Goal: Task Accomplishment & Management: Manage account settings

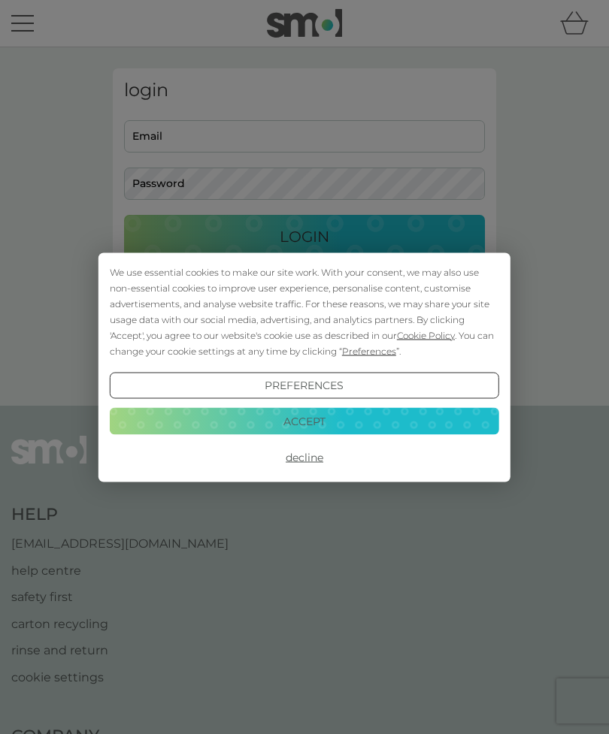
click at [306, 468] on button "Decline" at bounding box center [304, 457] width 389 height 27
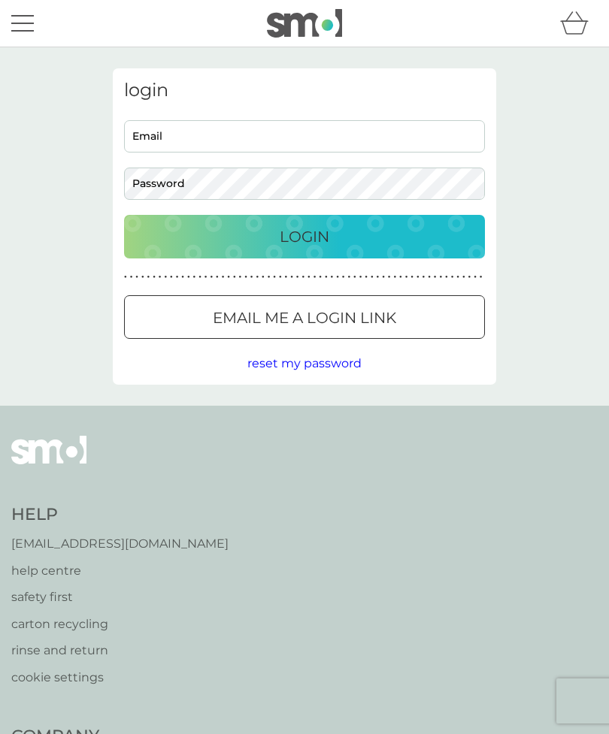
click at [340, 139] on input "Email" at bounding box center [304, 136] width 361 height 32
type input "[EMAIL_ADDRESS][DOMAIN_NAME]"
click at [304, 236] on button "Login" at bounding box center [304, 237] width 361 height 44
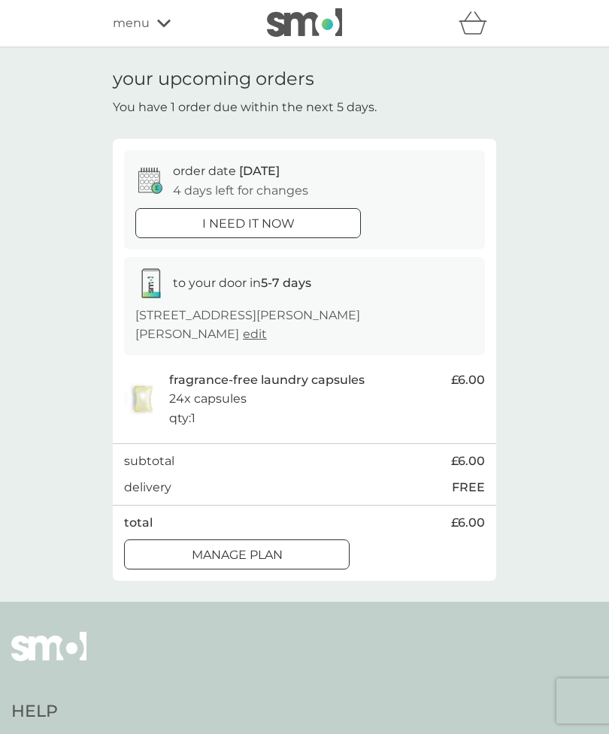
click at [274, 556] on p "Manage plan" at bounding box center [237, 556] width 91 height 20
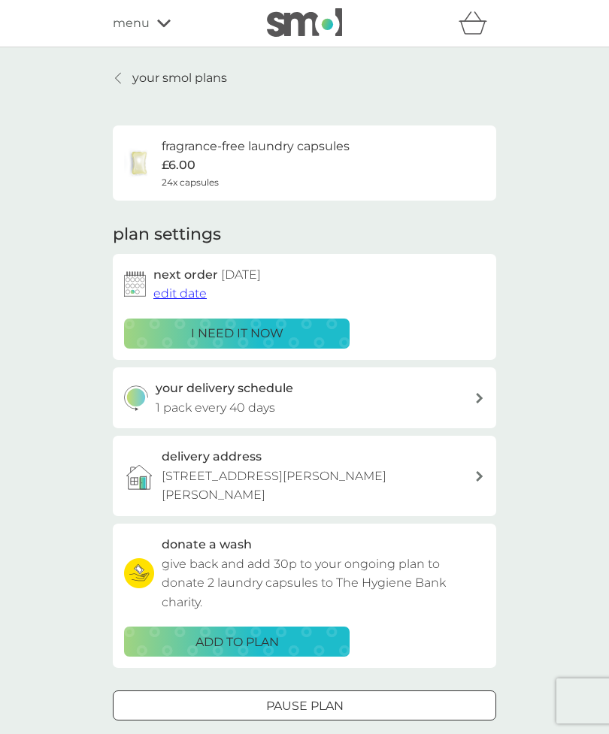
click at [274, 555] on p "give back and add 30p to your ongoing plan to donate 2 laundry capsules to The …" at bounding box center [323, 584] width 323 height 58
click at [174, 294] on span "edit date" at bounding box center [179, 293] width 53 height 14
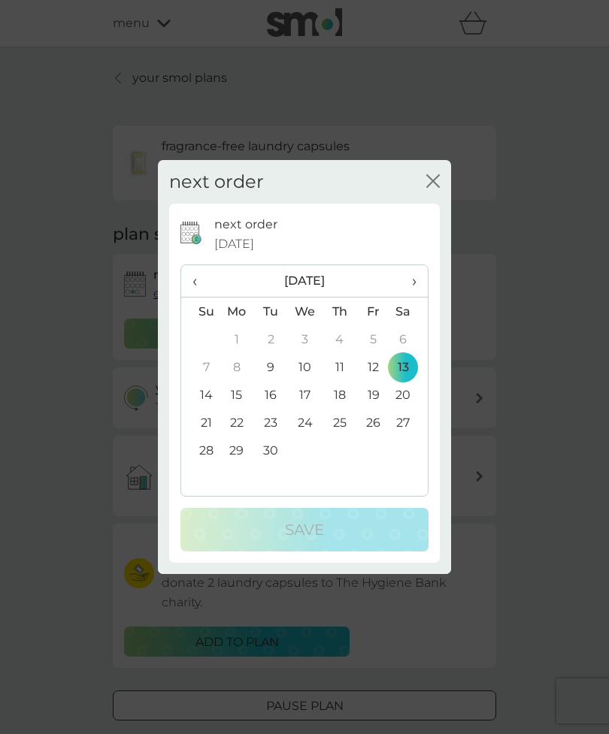
click at [420, 277] on th "›" at bounding box center [409, 281] width 38 height 32
click at [398, 370] on td "11" at bounding box center [409, 367] width 38 height 28
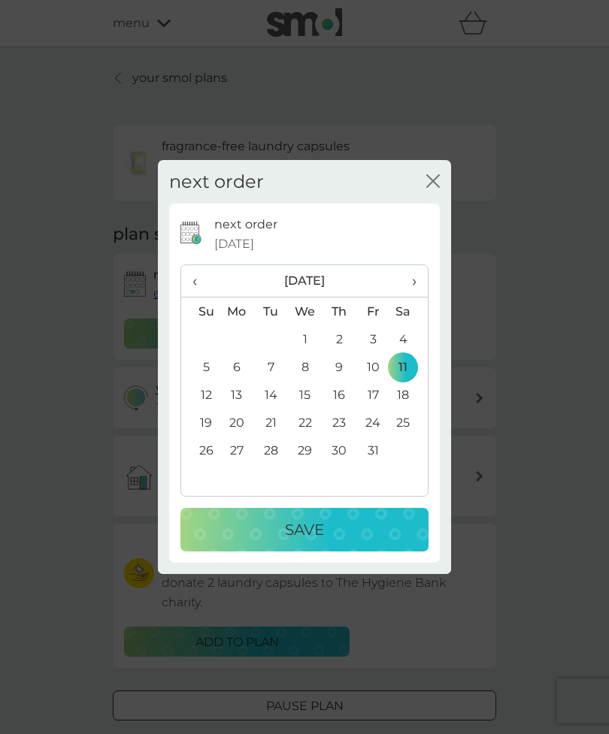
click at [338, 523] on div "Save" at bounding box center [304, 530] width 218 height 24
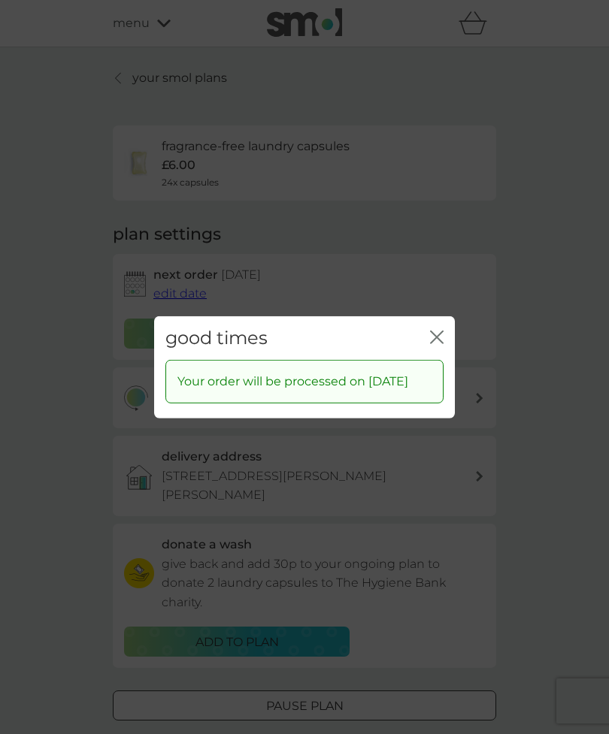
click at [442, 330] on icon "close" at bounding box center [437, 337] width 14 height 14
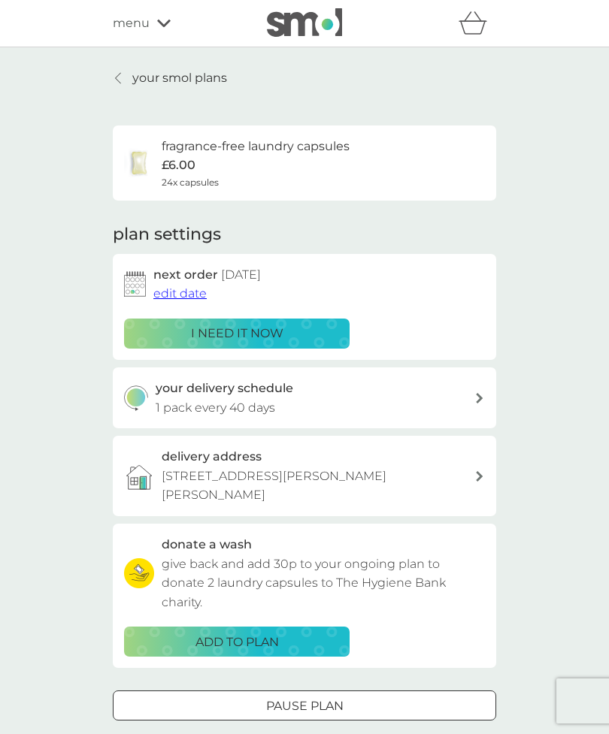
click at [113, 75] on link "your smol plans" at bounding box center [170, 78] width 114 height 20
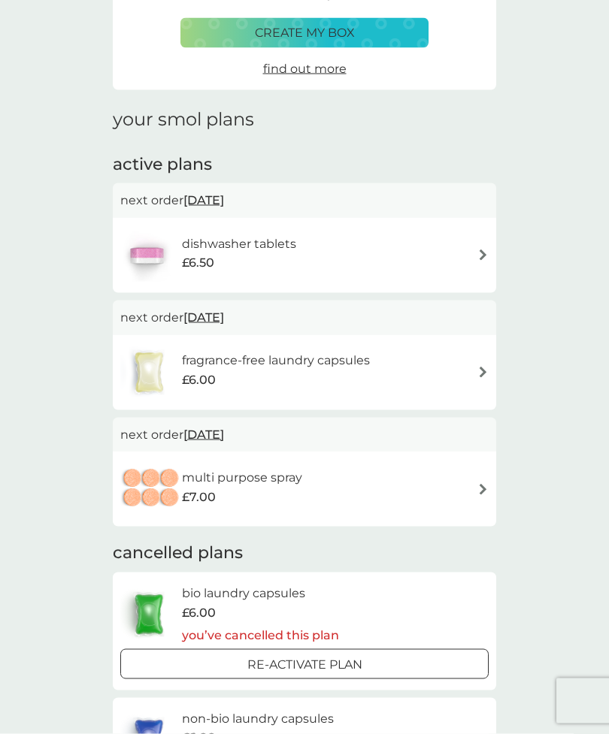
scroll to position [170, 0]
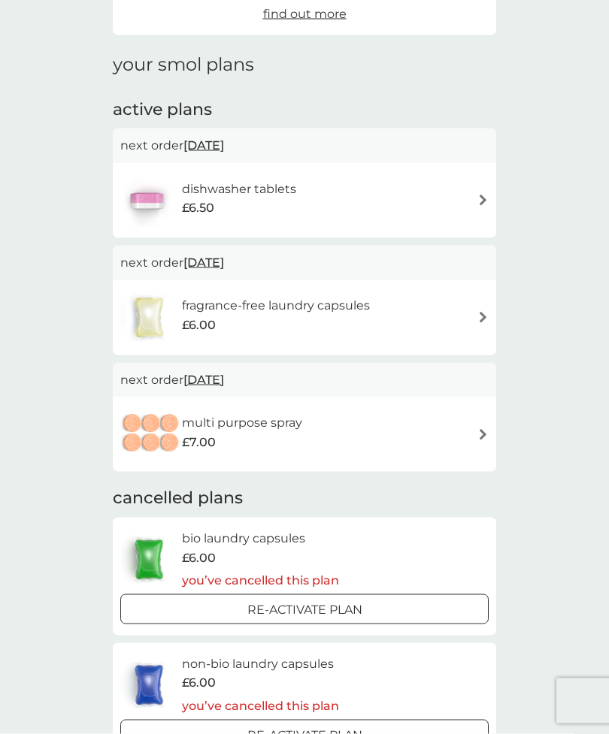
click at [482, 202] on img at bounding box center [482, 200] width 11 height 11
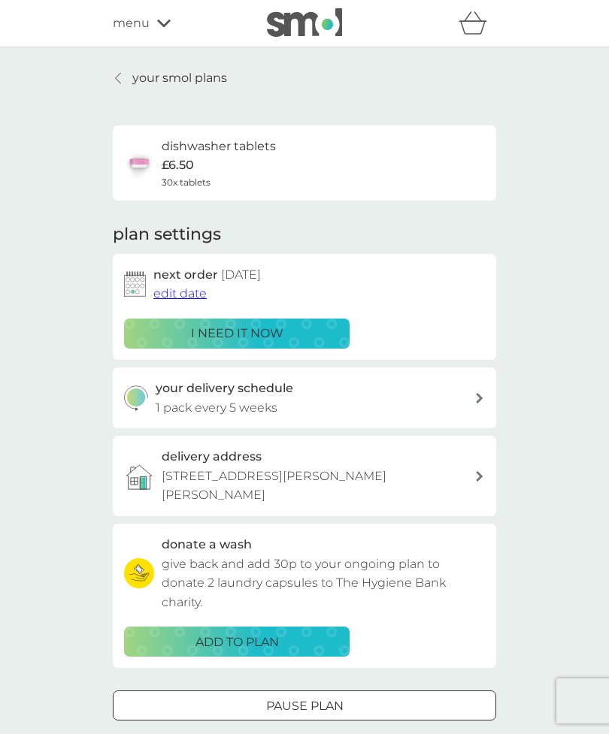
click at [171, 289] on span "edit date" at bounding box center [179, 293] width 53 height 14
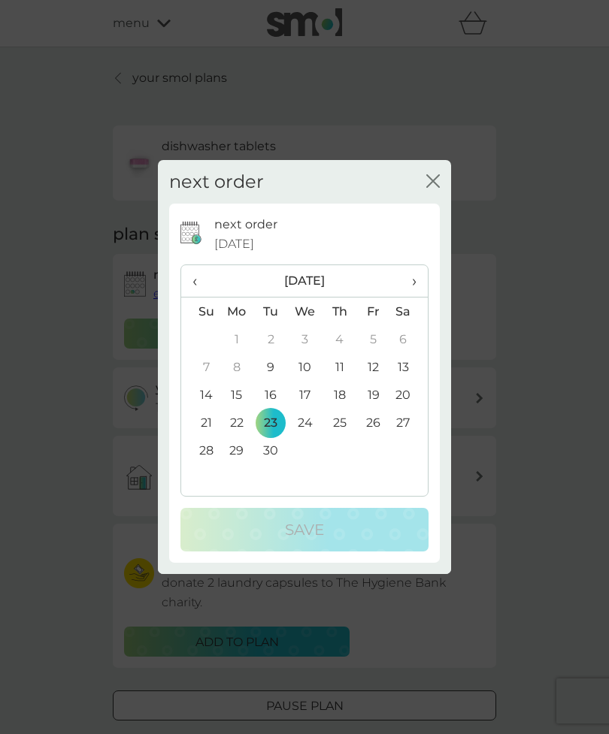
click at [428, 294] on th "›" at bounding box center [409, 281] width 38 height 32
click at [412, 381] on td "11" at bounding box center [409, 367] width 38 height 28
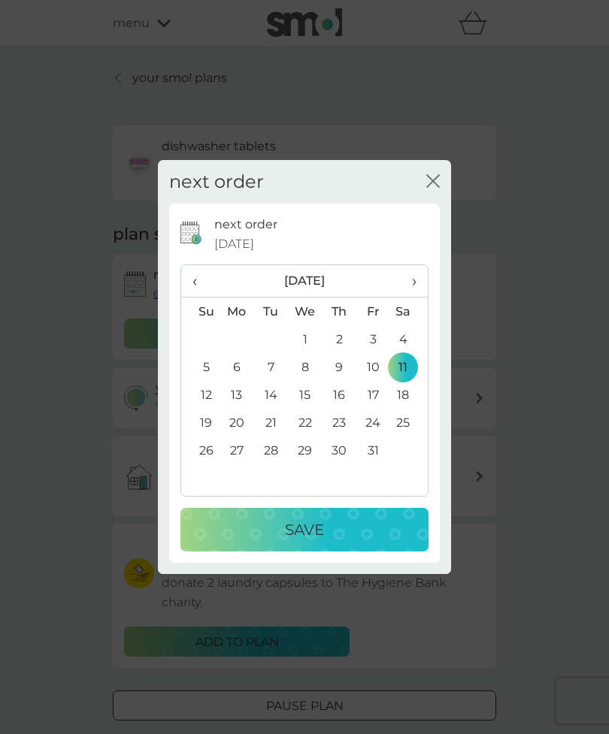
click at [340, 542] on div "Save" at bounding box center [304, 530] width 218 height 24
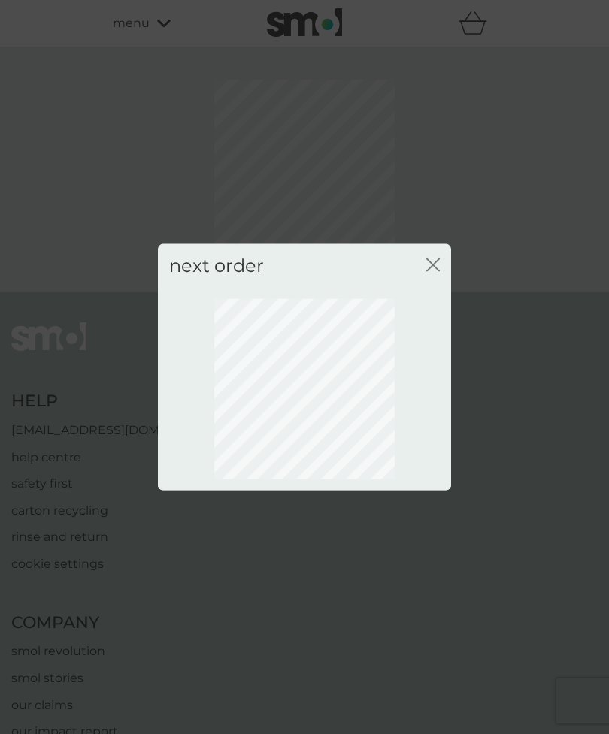
click at [434, 271] on icon "close" at bounding box center [433, 265] width 14 height 14
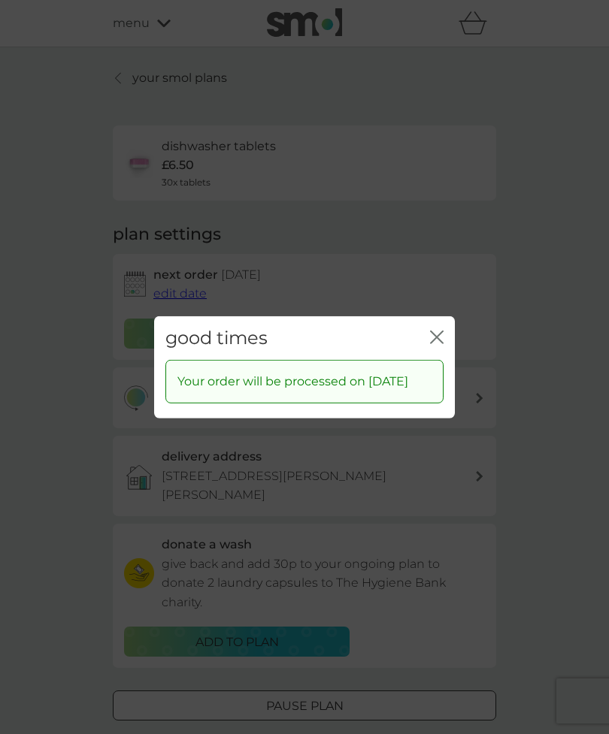
click at [436, 343] on icon "close" at bounding box center [437, 337] width 14 height 14
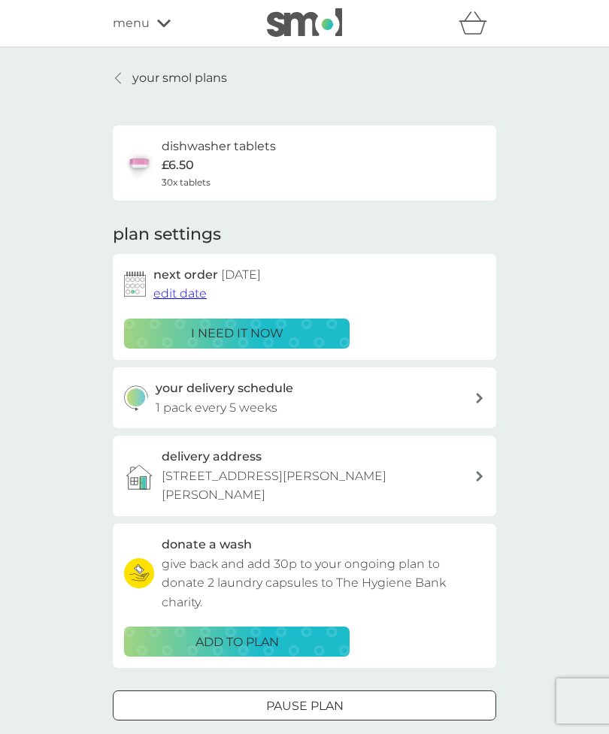
click at [140, 74] on p "your smol plans" at bounding box center [179, 78] width 95 height 20
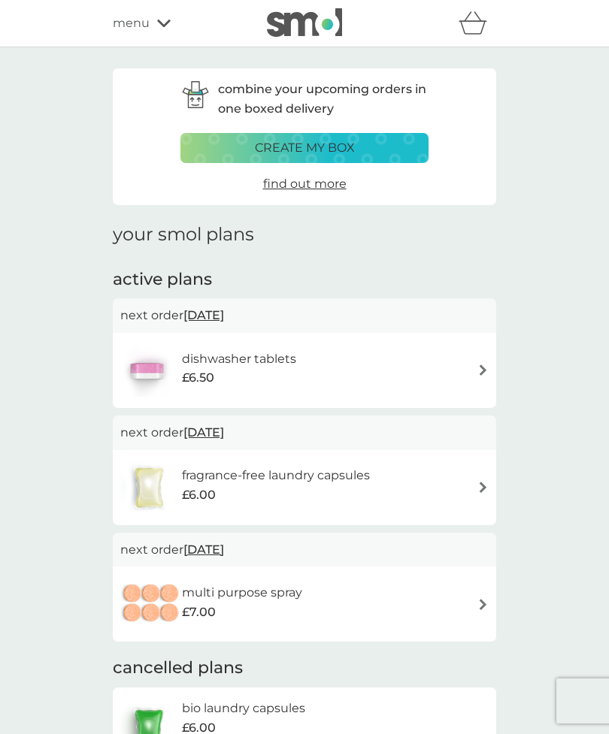
click at [485, 488] on img at bounding box center [482, 487] width 11 height 11
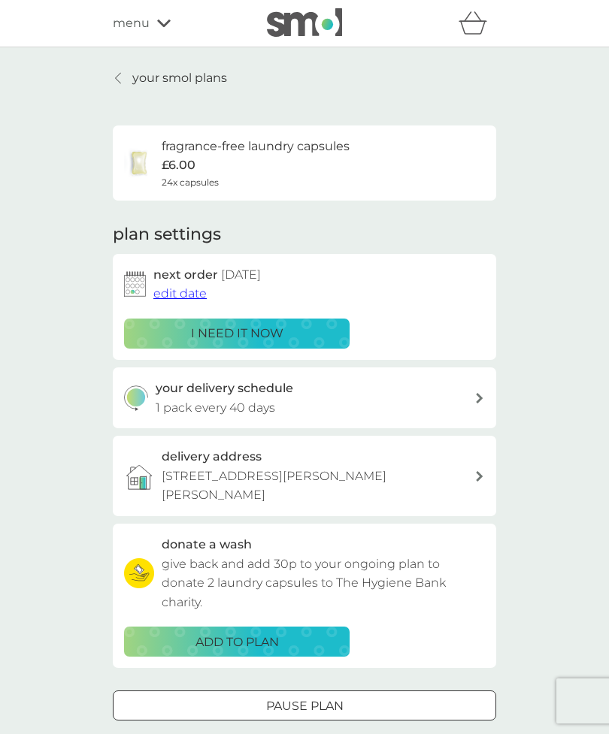
click at [171, 292] on span "edit date" at bounding box center [179, 293] width 53 height 14
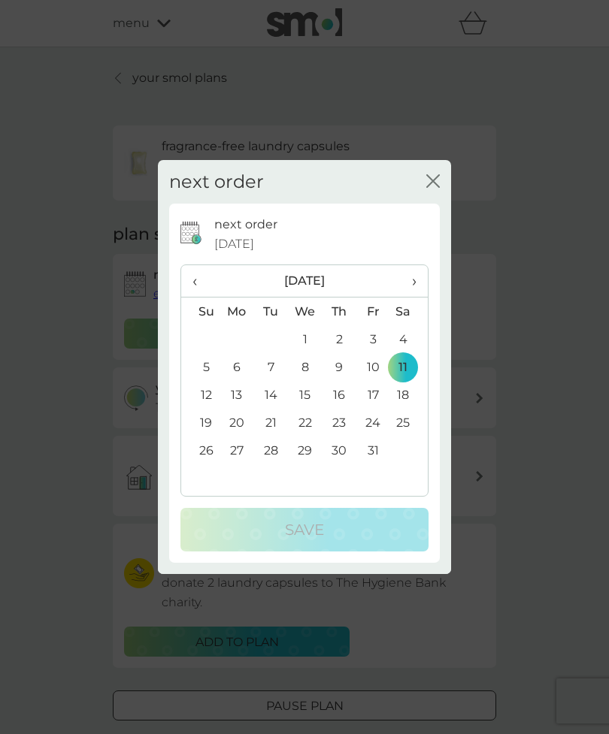
click at [413, 280] on span "›" at bounding box center [408, 281] width 15 height 32
click at [403, 394] on td "15" at bounding box center [409, 395] width 38 height 28
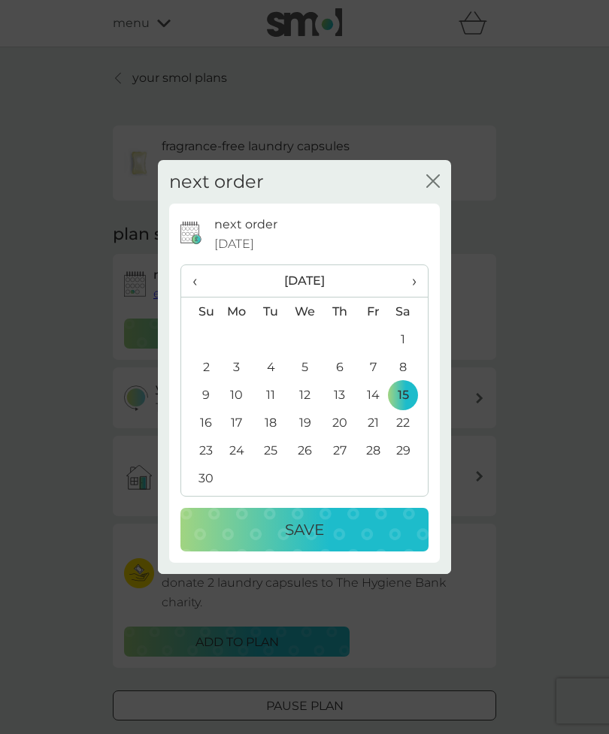
click at [342, 537] on div "Save" at bounding box center [304, 530] width 218 height 24
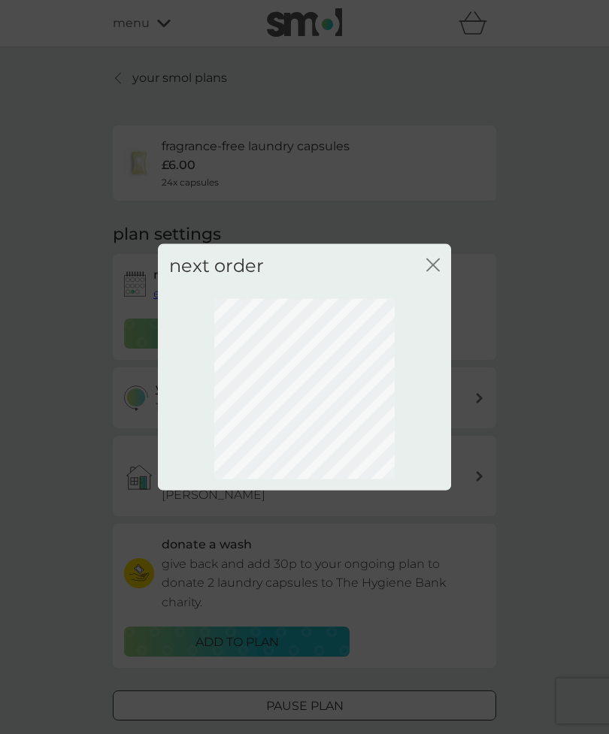
click at [435, 270] on icon "close" at bounding box center [433, 265] width 14 height 14
click at [443, 262] on div "next order close" at bounding box center [304, 265] width 293 height 44
click at [437, 265] on icon "close" at bounding box center [433, 265] width 14 height 14
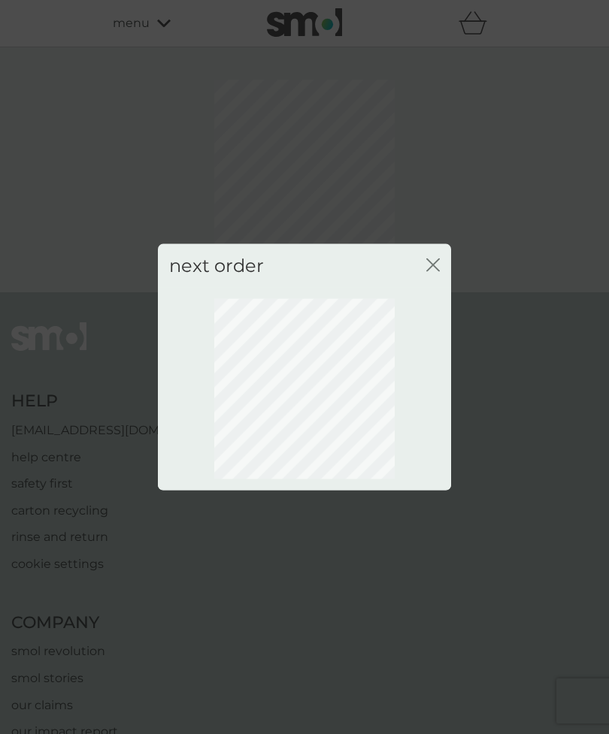
click at [428, 267] on icon "close" at bounding box center [433, 265] width 14 height 14
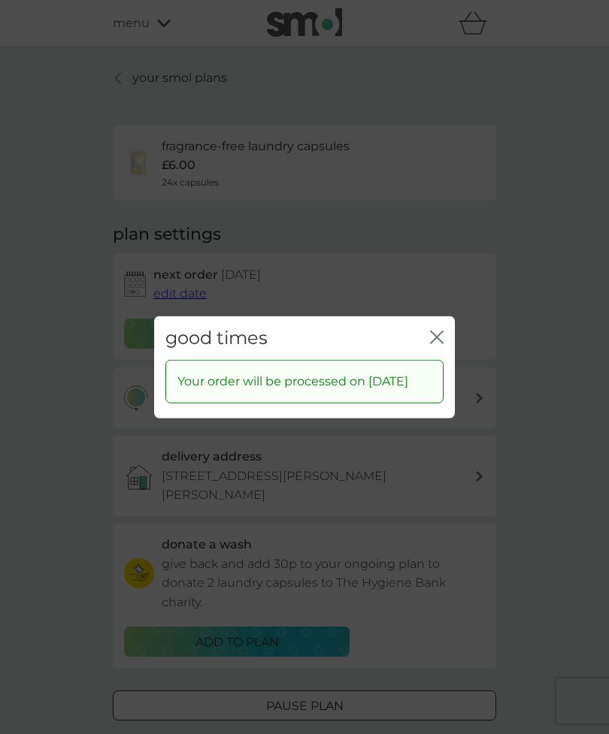
click at [447, 323] on div "good times close" at bounding box center [304, 338] width 301 height 44
click at [441, 331] on icon "close" at bounding box center [437, 337] width 14 height 14
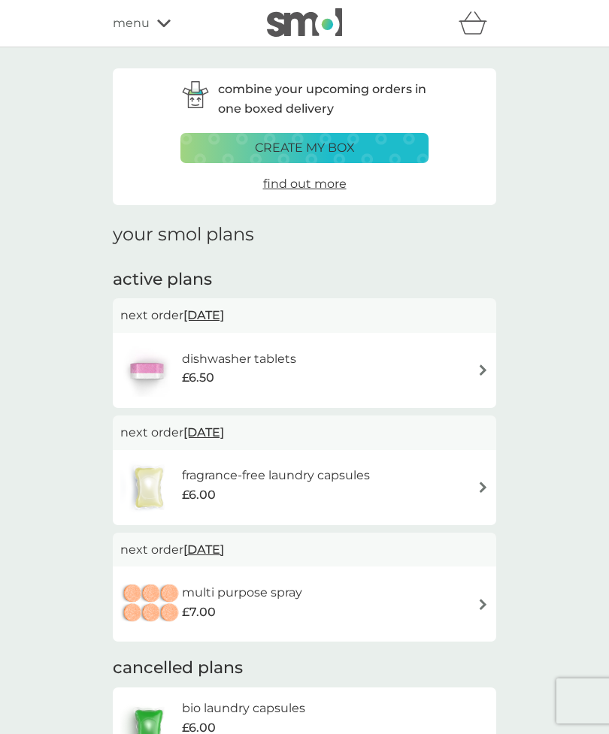
click at [132, 20] on span "menu" at bounding box center [131, 24] width 37 height 20
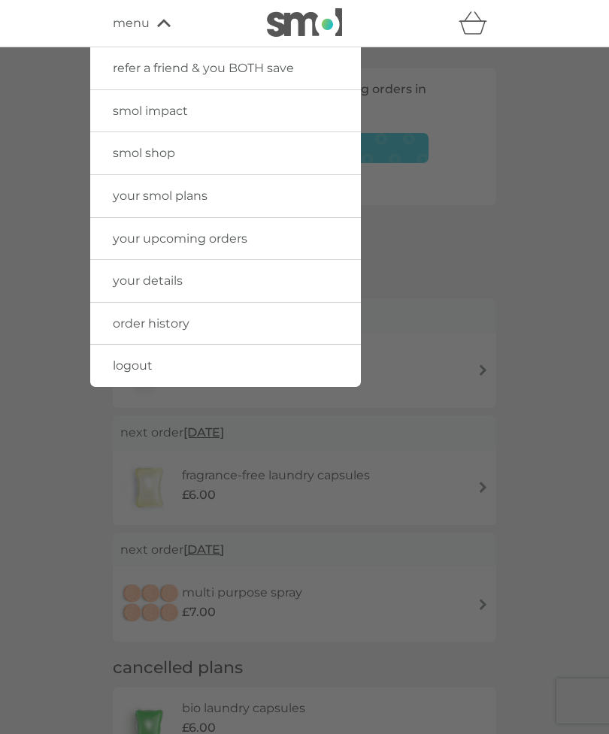
click at [127, 158] on span "smol shop" at bounding box center [144, 153] width 62 height 14
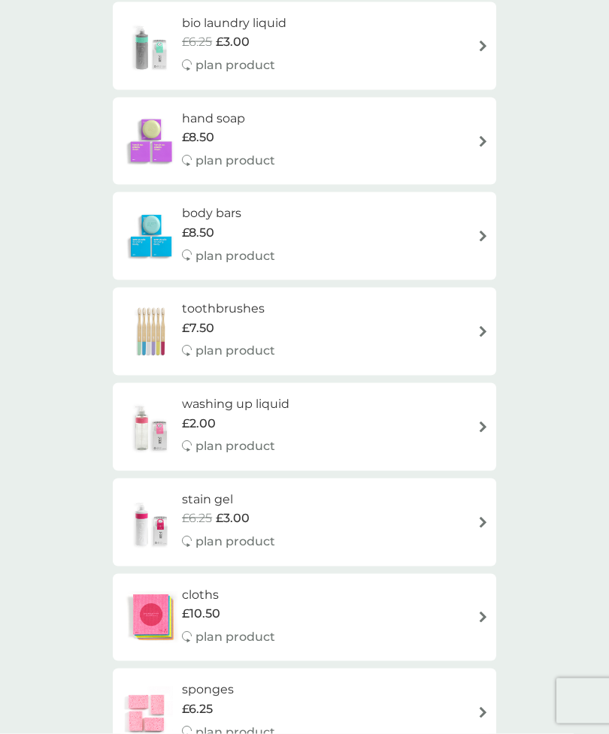
scroll to position [859, 0]
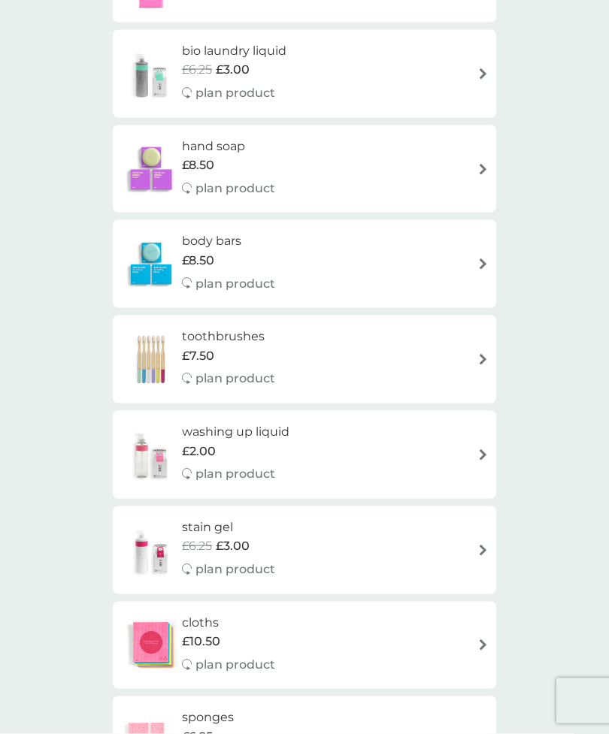
click at [152, 247] on img at bounding box center [151, 264] width 62 height 53
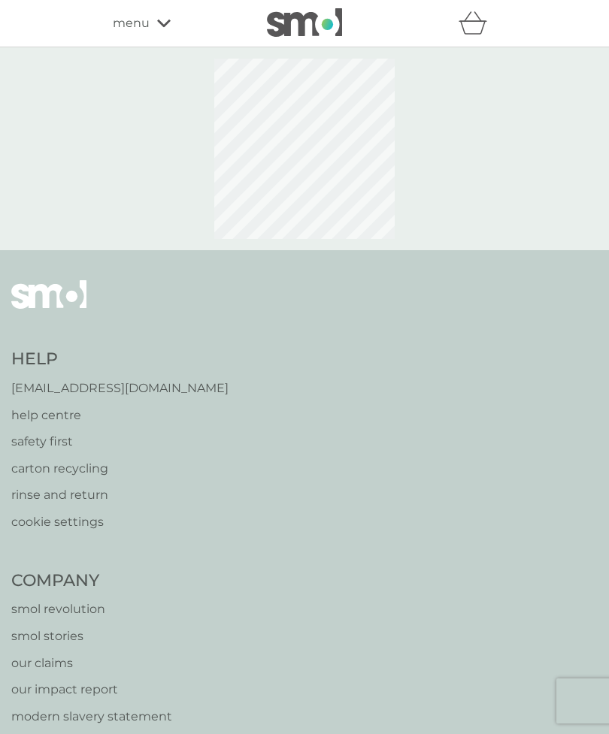
select select "91"
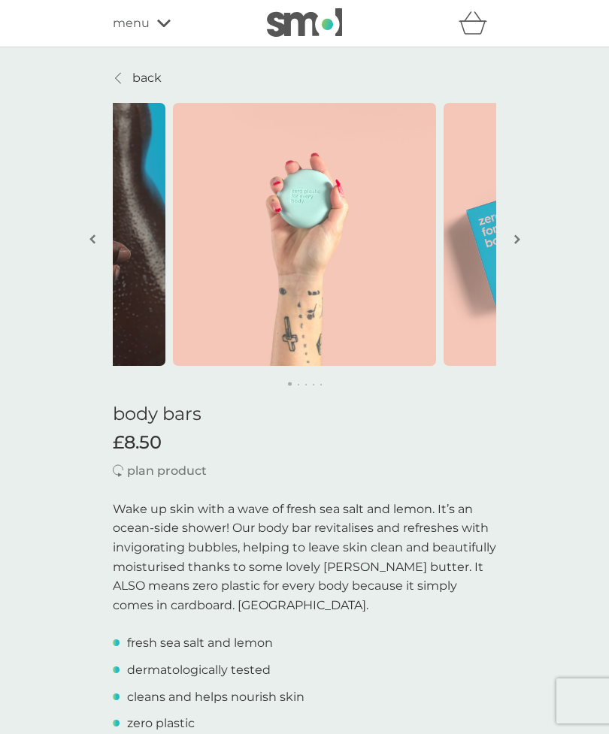
click at [168, 28] on div "menu" at bounding box center [177, 24] width 128 height 20
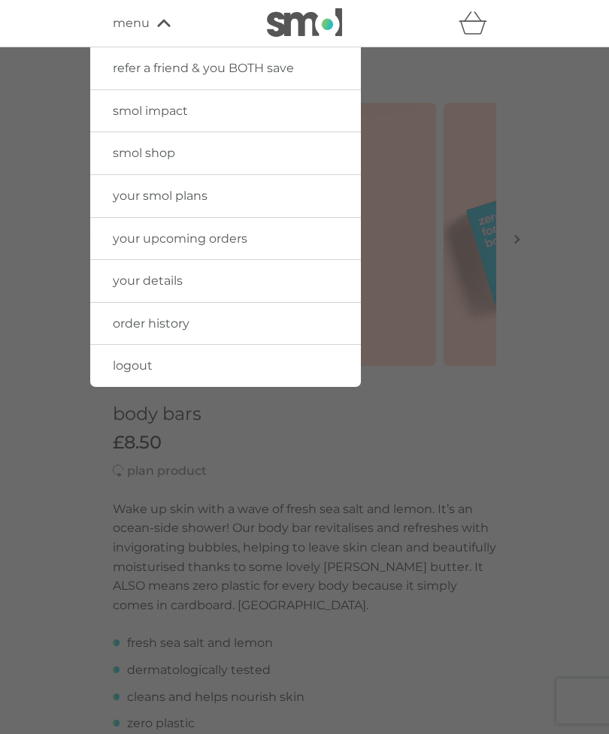
click at [129, 366] on span "logout" at bounding box center [133, 365] width 40 height 14
